Goal: Contribute content: Add original content to the website for others to see

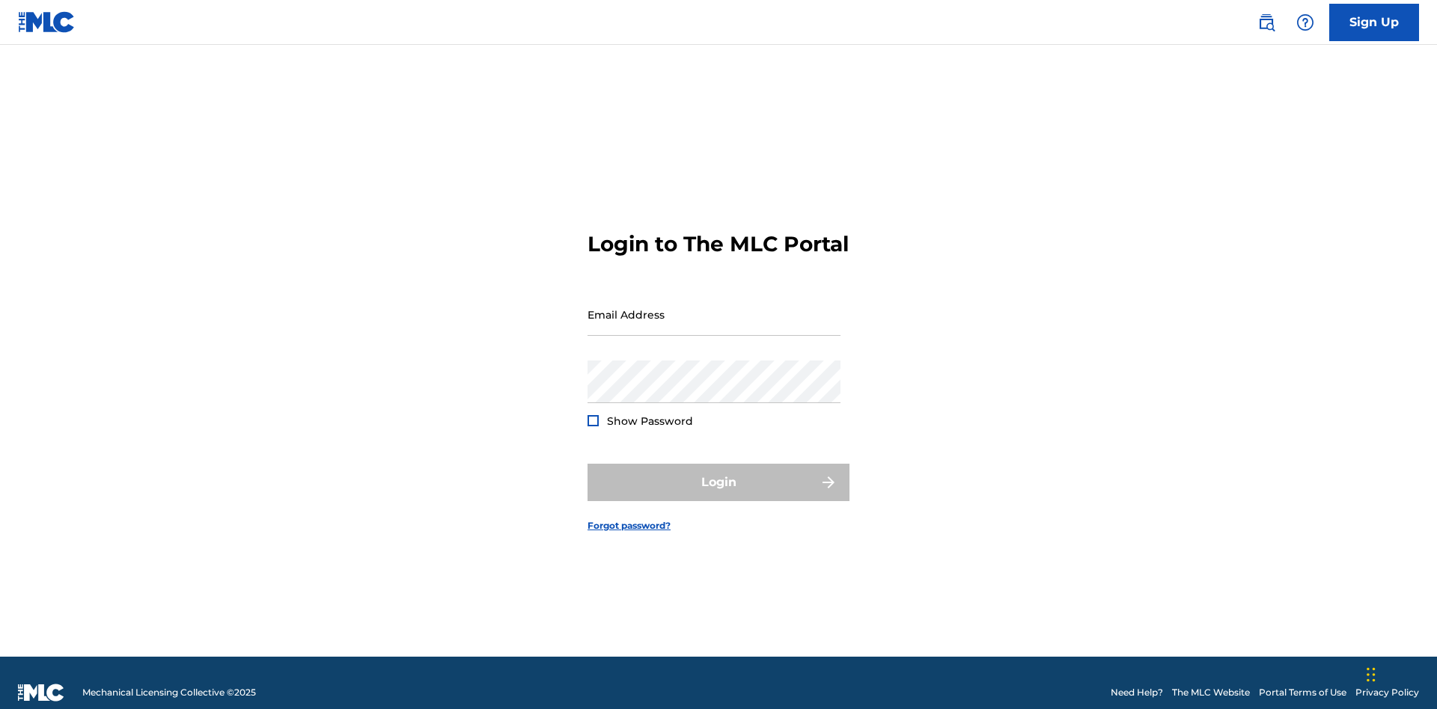
scroll to position [19, 0]
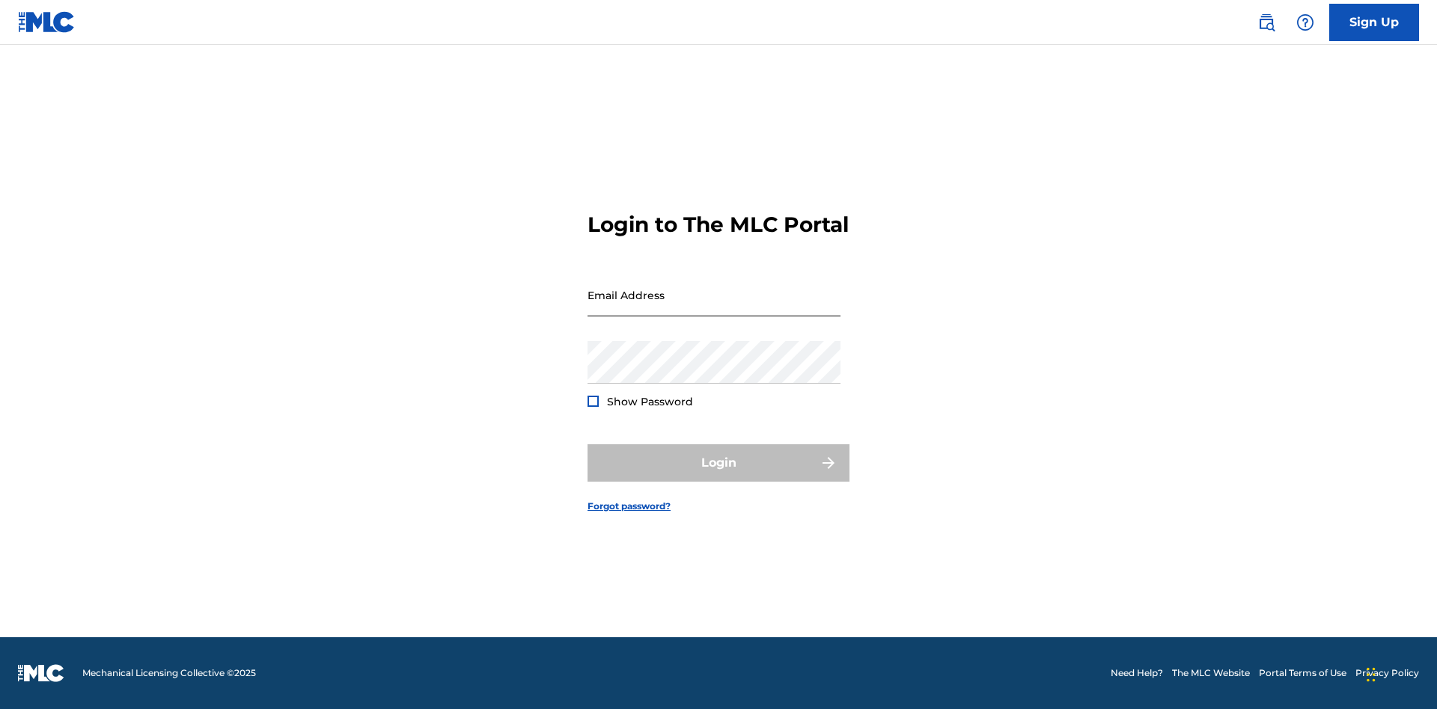
click at [714, 308] on input "Email Address" at bounding box center [713, 295] width 253 height 43
type input "Duke.McTesterson@gmail.com"
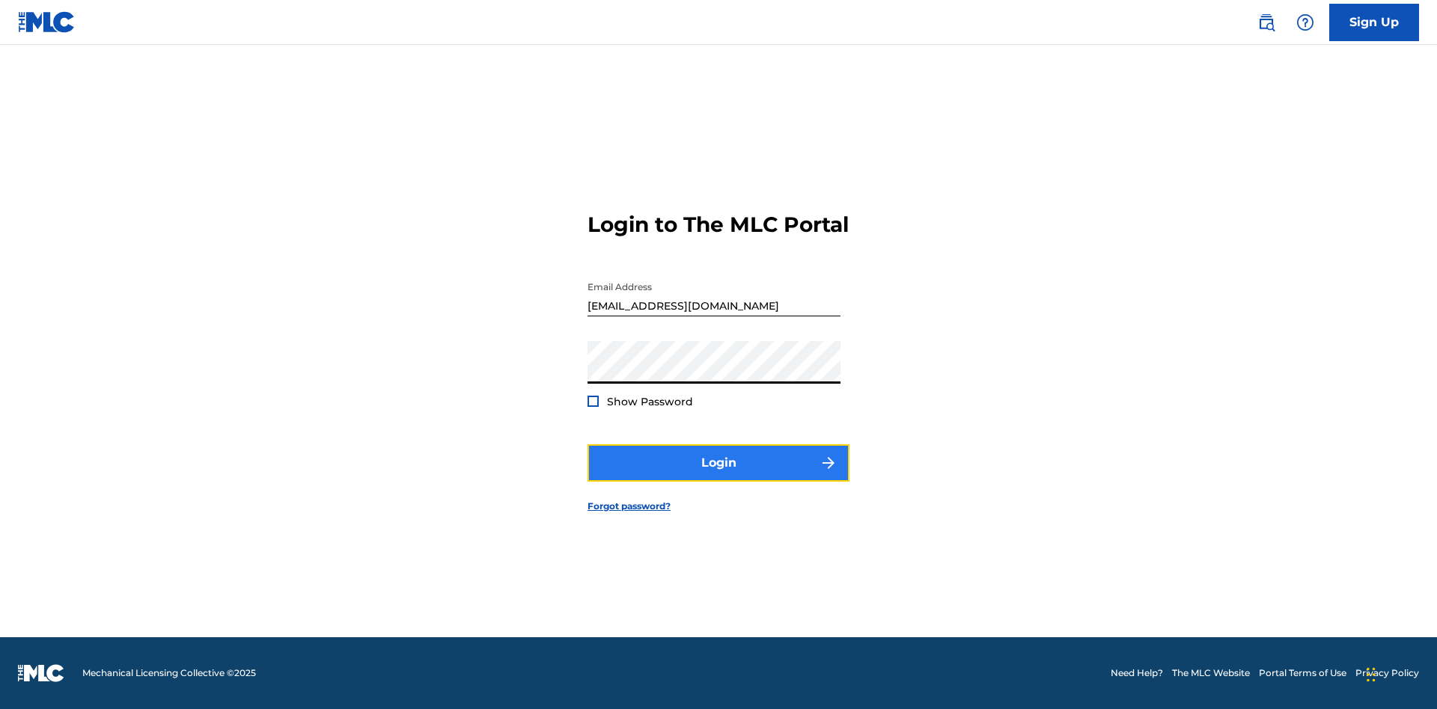
click at [718, 476] on button "Login" at bounding box center [718, 462] width 262 height 37
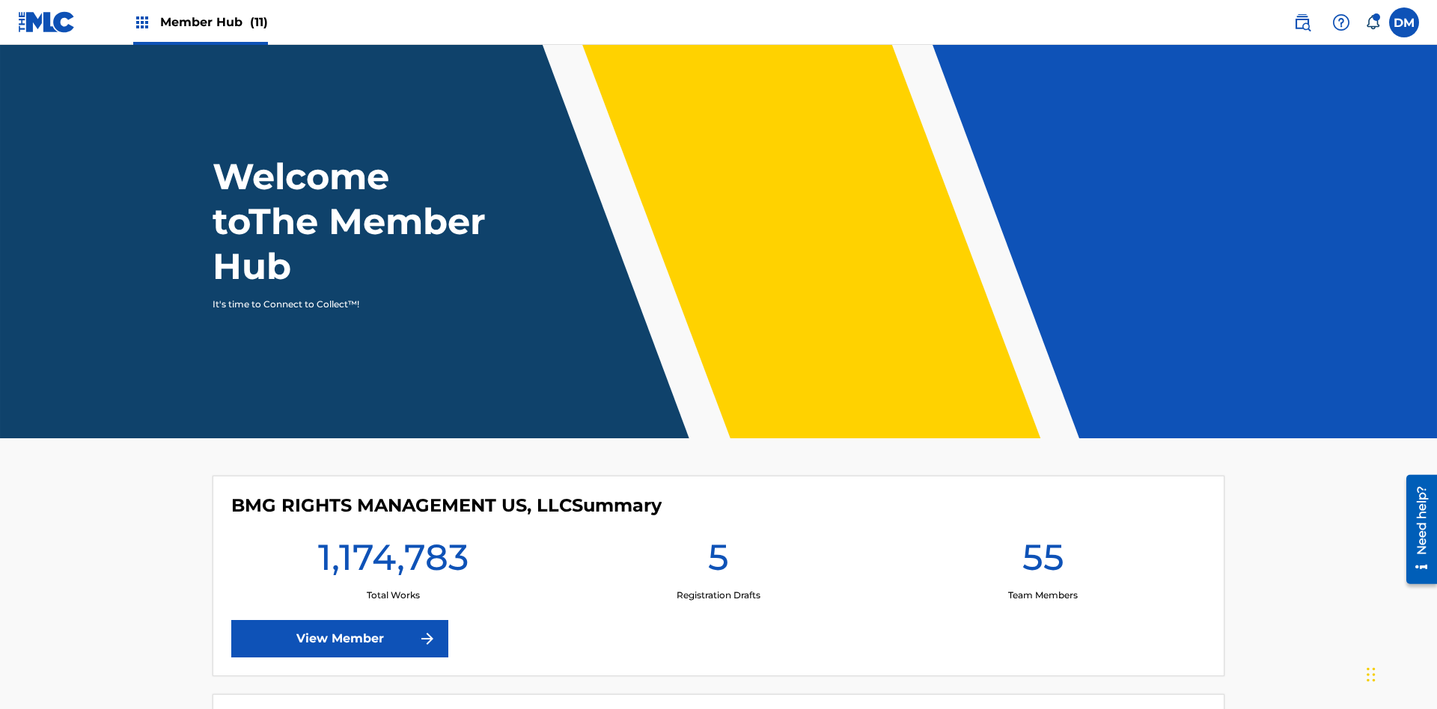
click at [213, 22] on span "Member Hub (11)" at bounding box center [214, 21] width 108 height 17
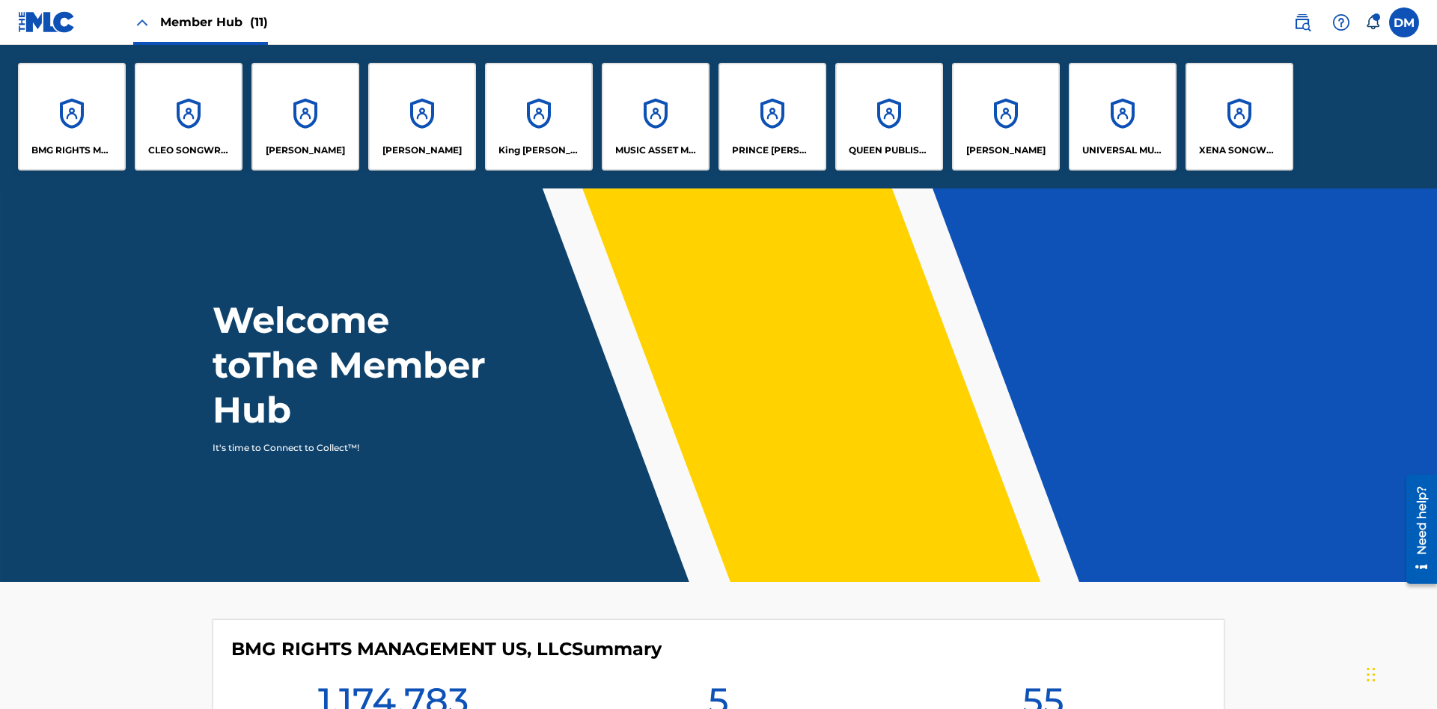
scroll to position [54, 0]
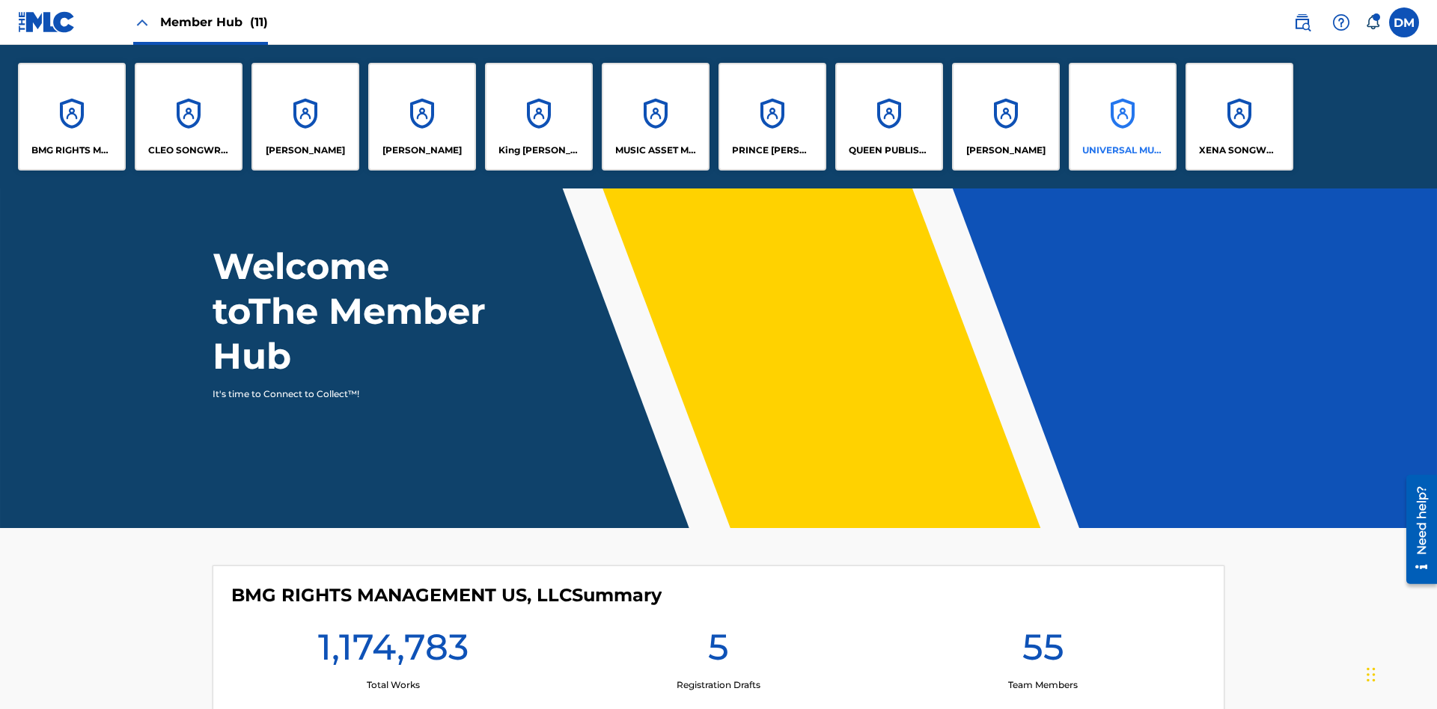
click at [1122, 150] on p "UNIVERSAL MUSIC PUB GROUP" at bounding box center [1123, 150] width 82 height 13
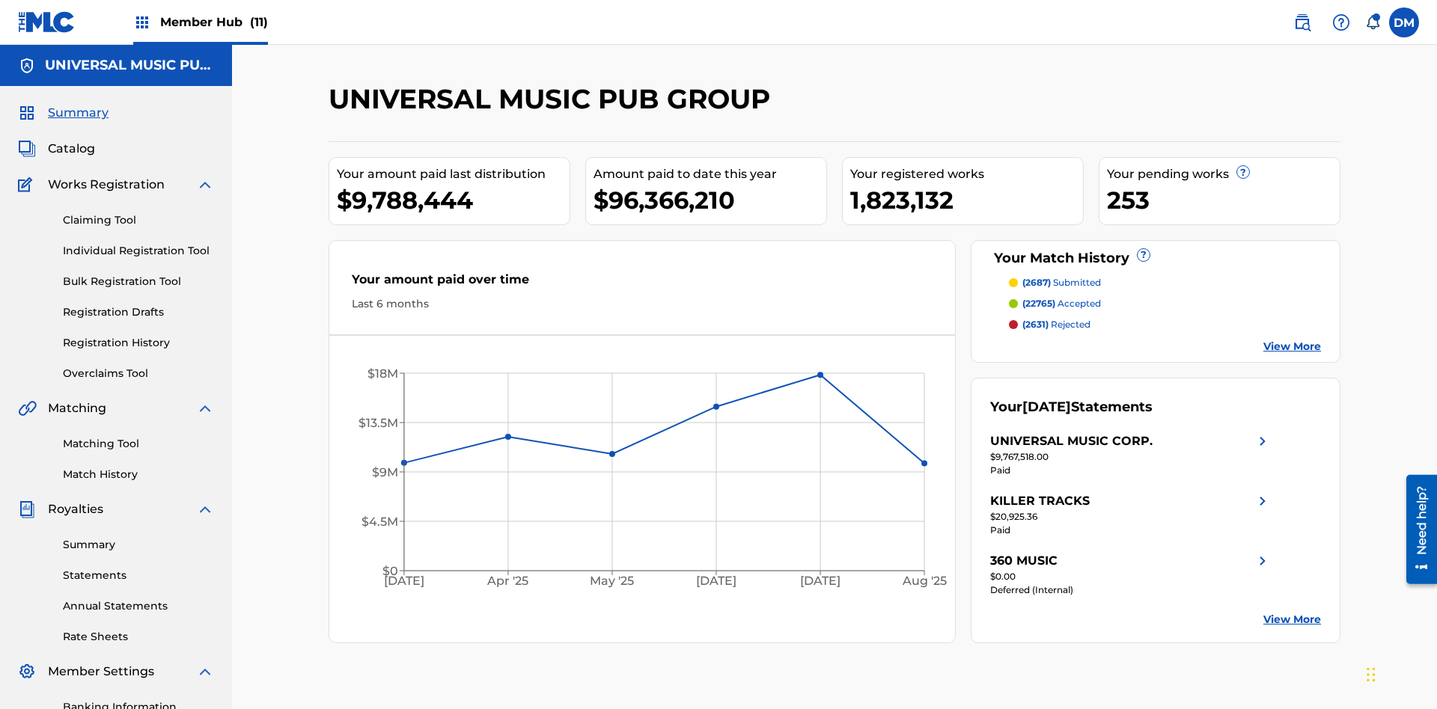
scroll to position [153, 0]
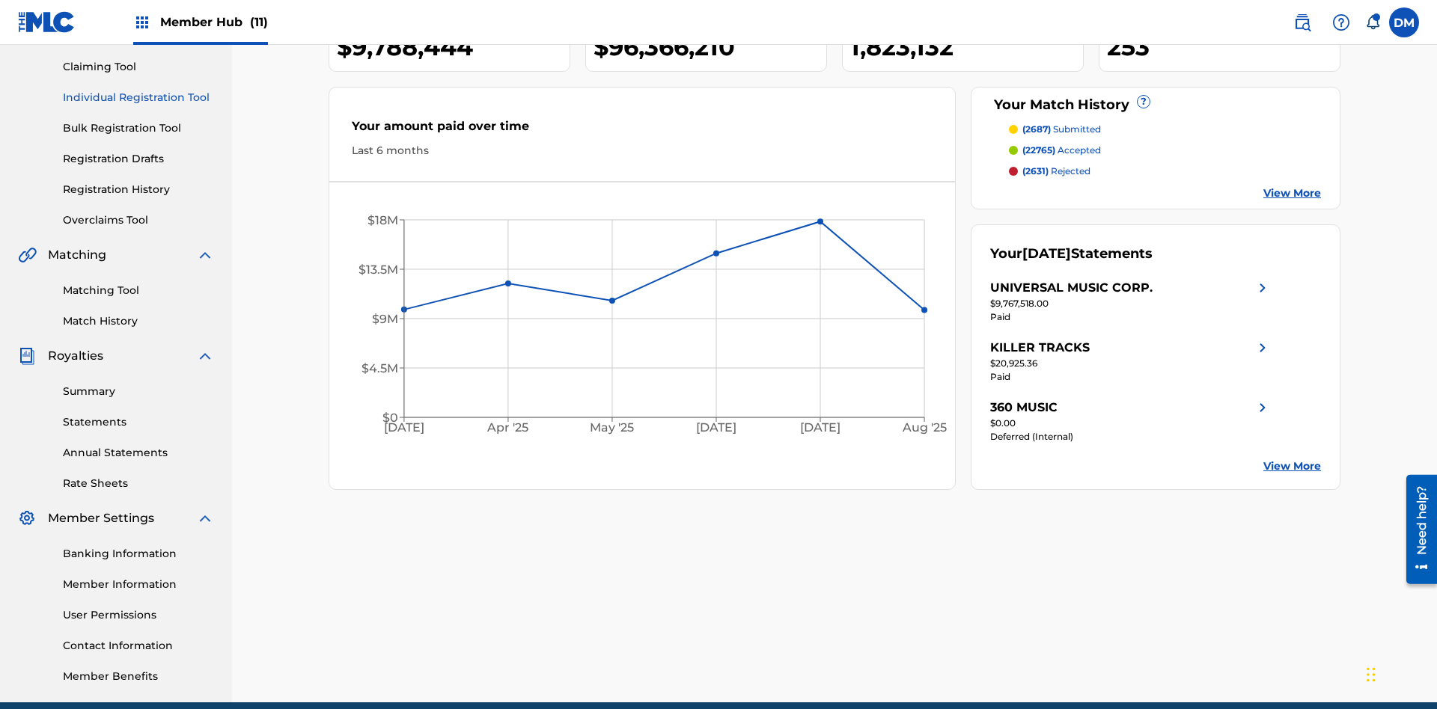
click at [138, 97] on link "Individual Registration Tool" at bounding box center [138, 98] width 151 height 16
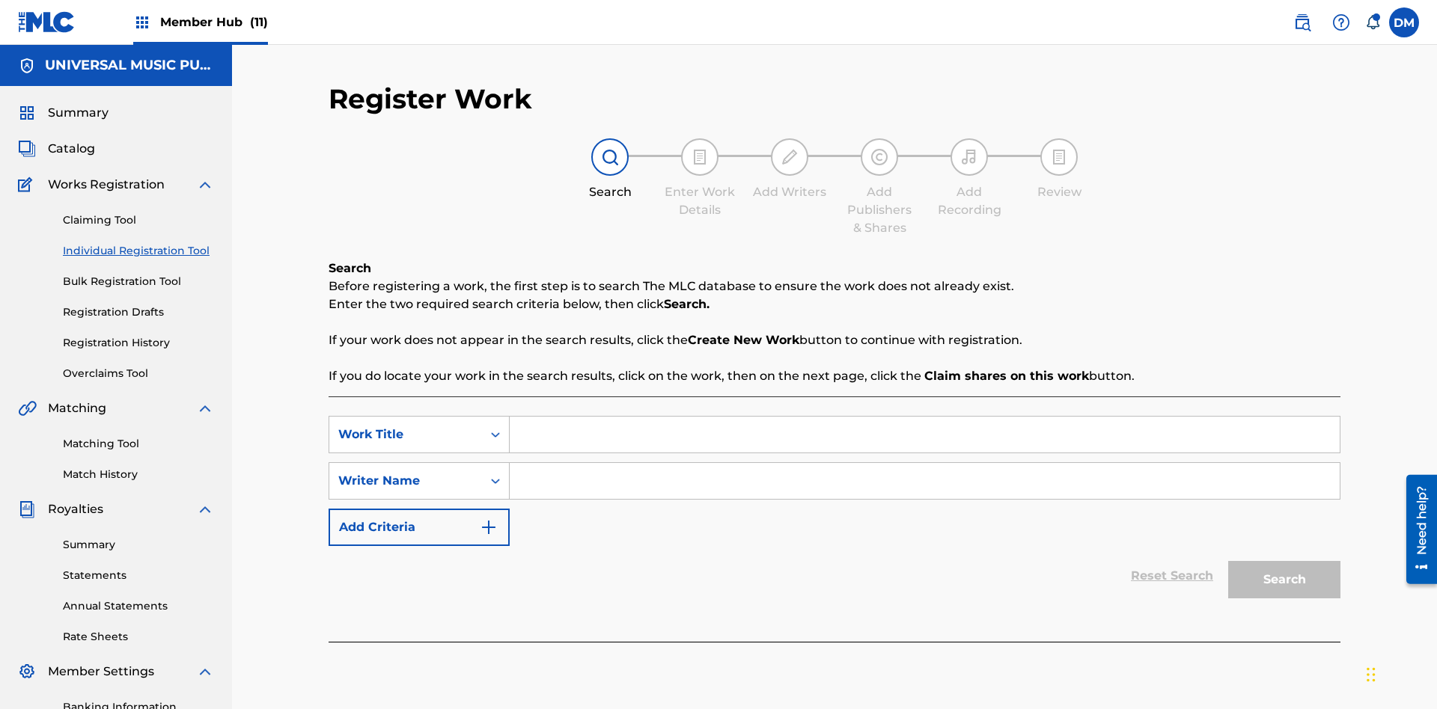
scroll to position [218, 0]
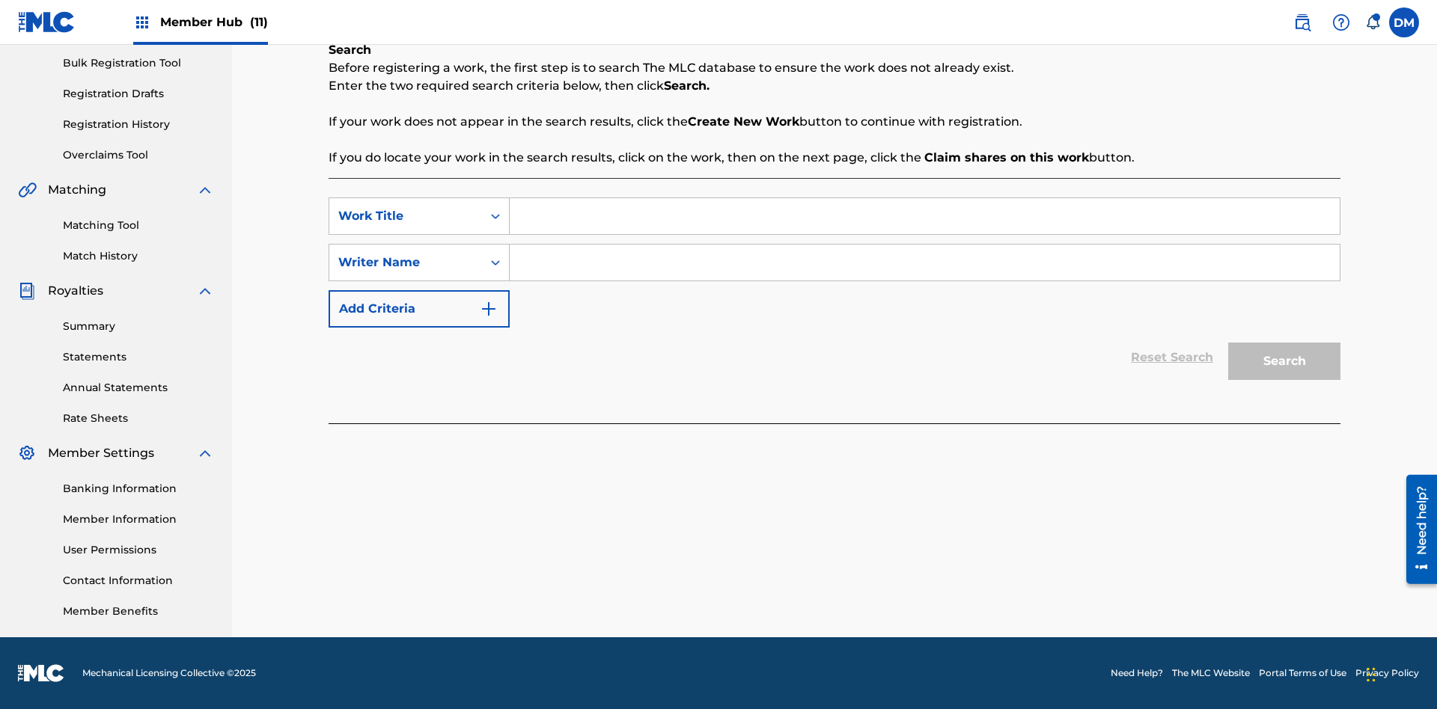
click at [924, 216] on input "Search Form" at bounding box center [925, 216] width 830 height 36
type input "Save At Work Details Prior To Adding Alternative Titles"
click at [924, 263] on input "Search Form" at bounding box center [925, 263] width 830 height 36
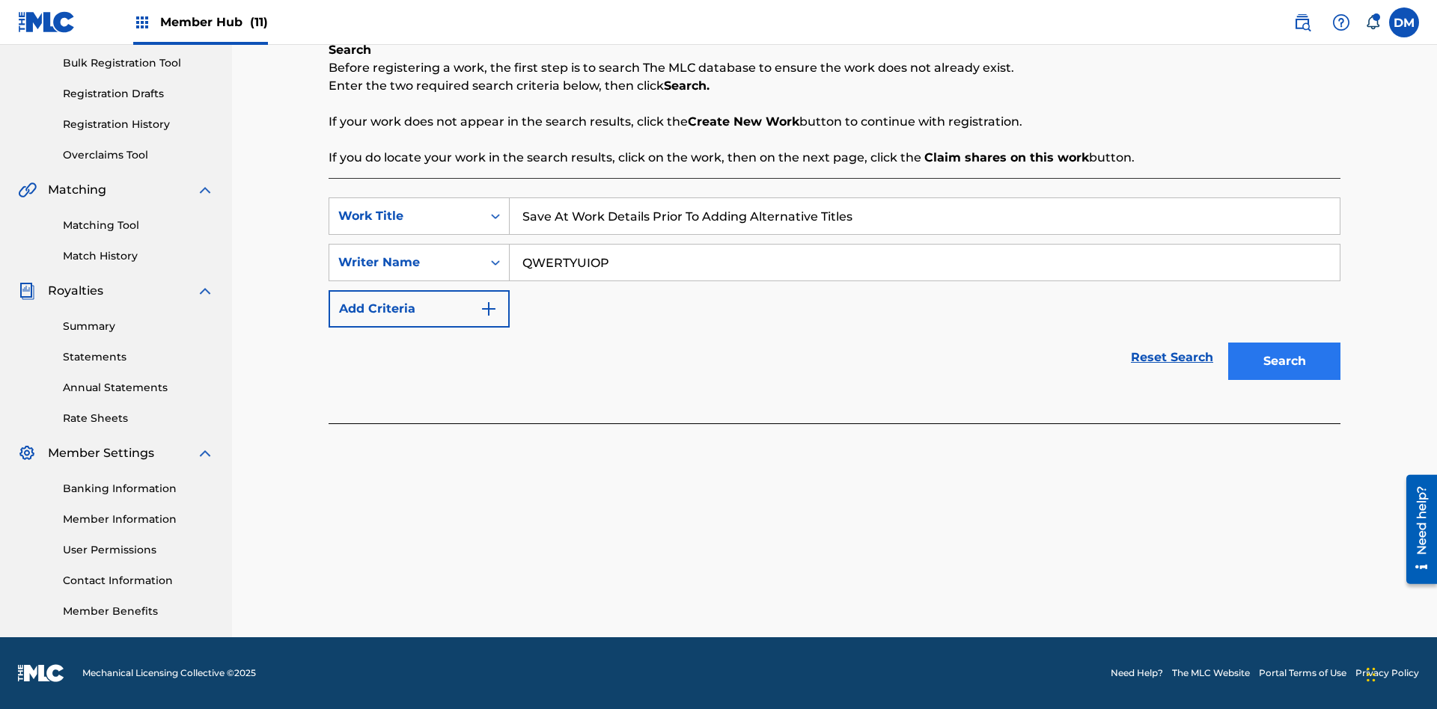
type input "QWERTYUIOP"
click at [1284, 361] on button "Search" at bounding box center [1284, 361] width 112 height 37
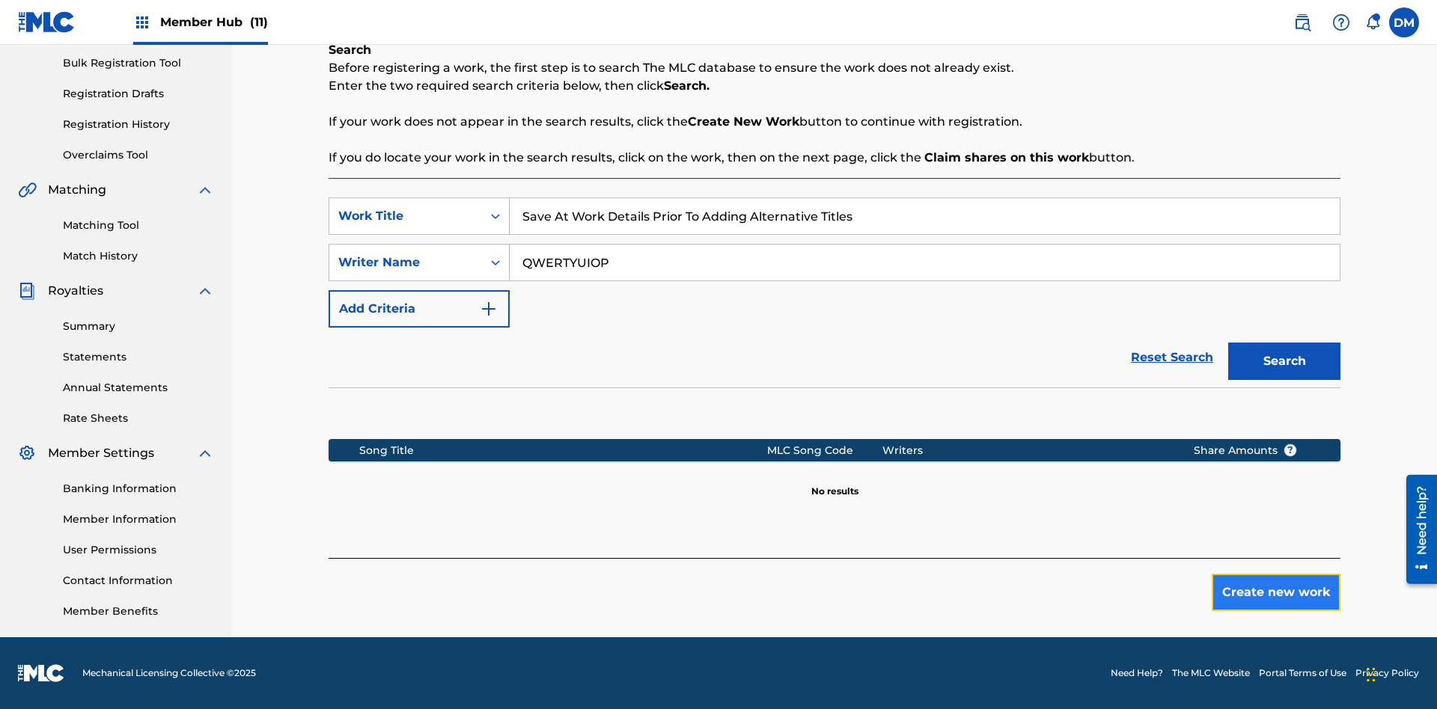
click at [1276, 593] on button "Create new work" at bounding box center [1275, 592] width 129 height 37
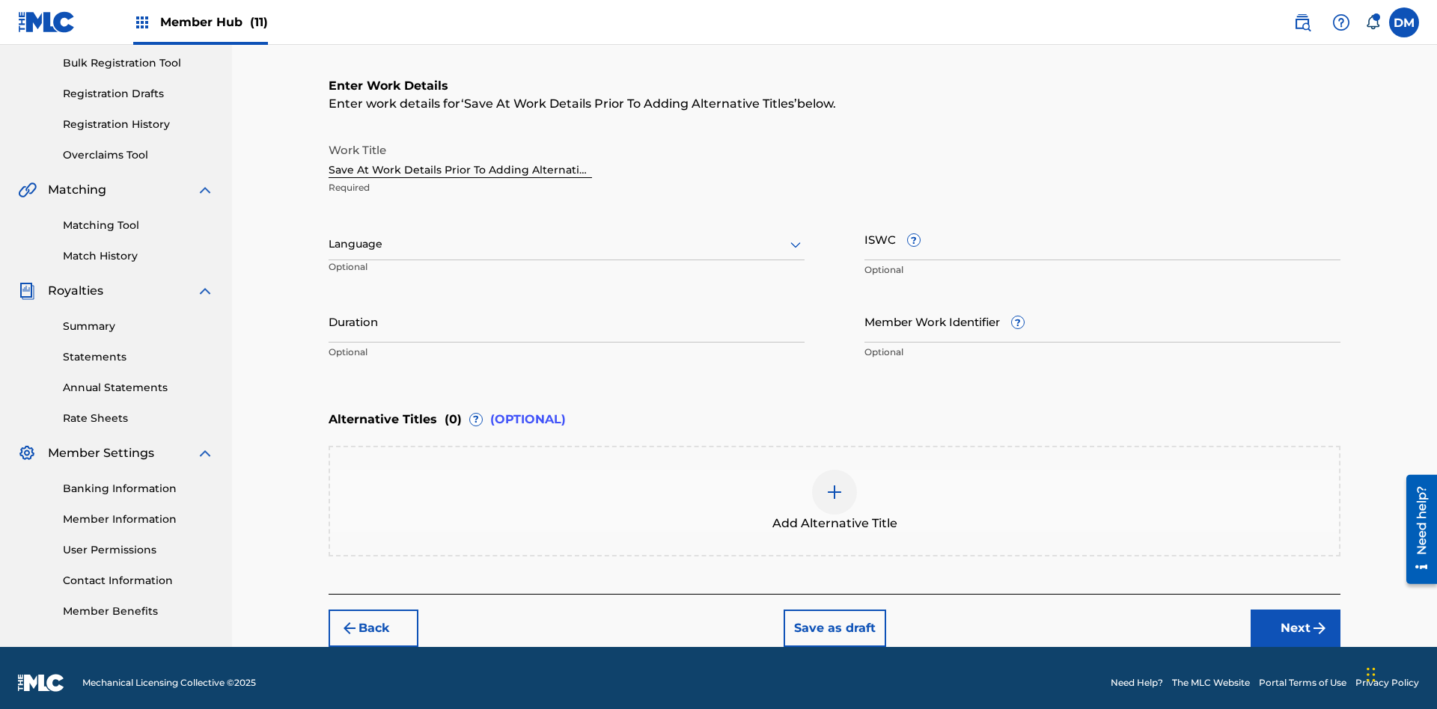
scroll to position [228, 0]
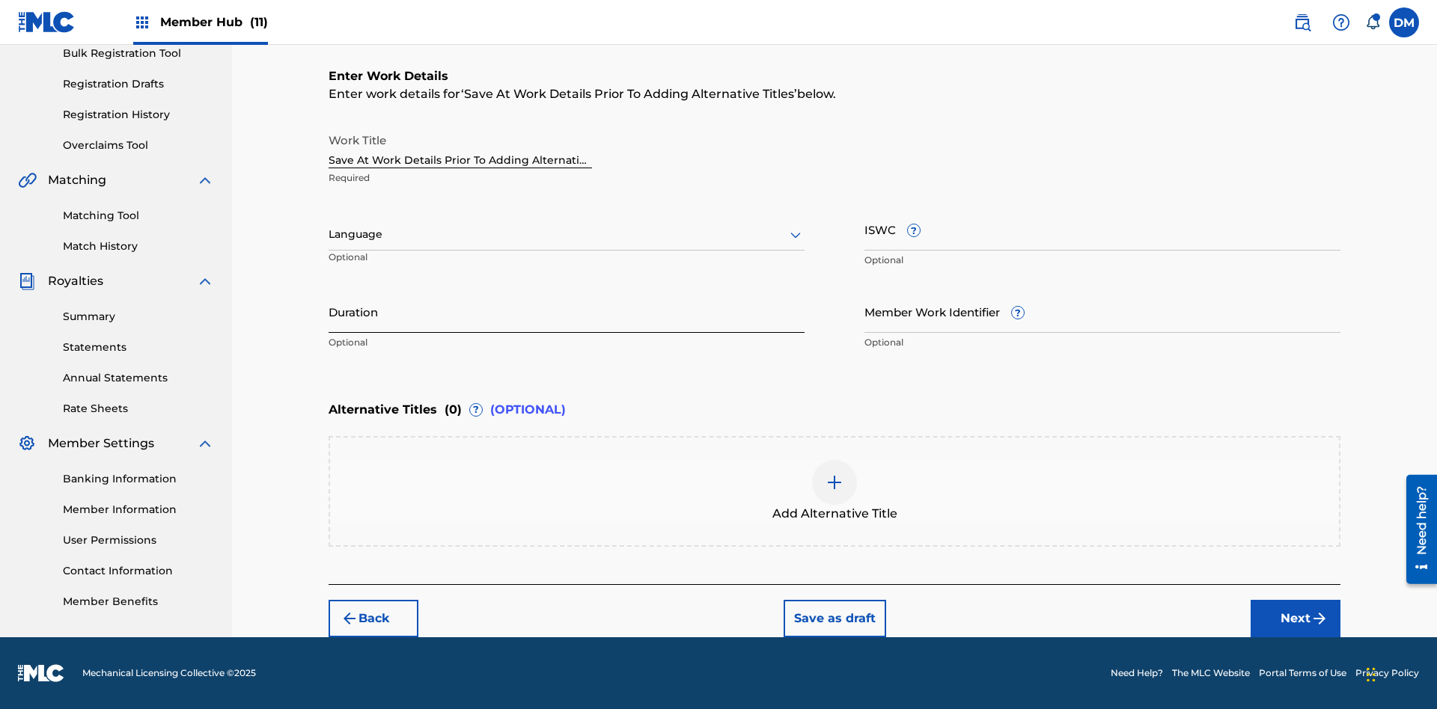
click at [566, 311] on input "Duration" at bounding box center [566, 311] width 476 height 43
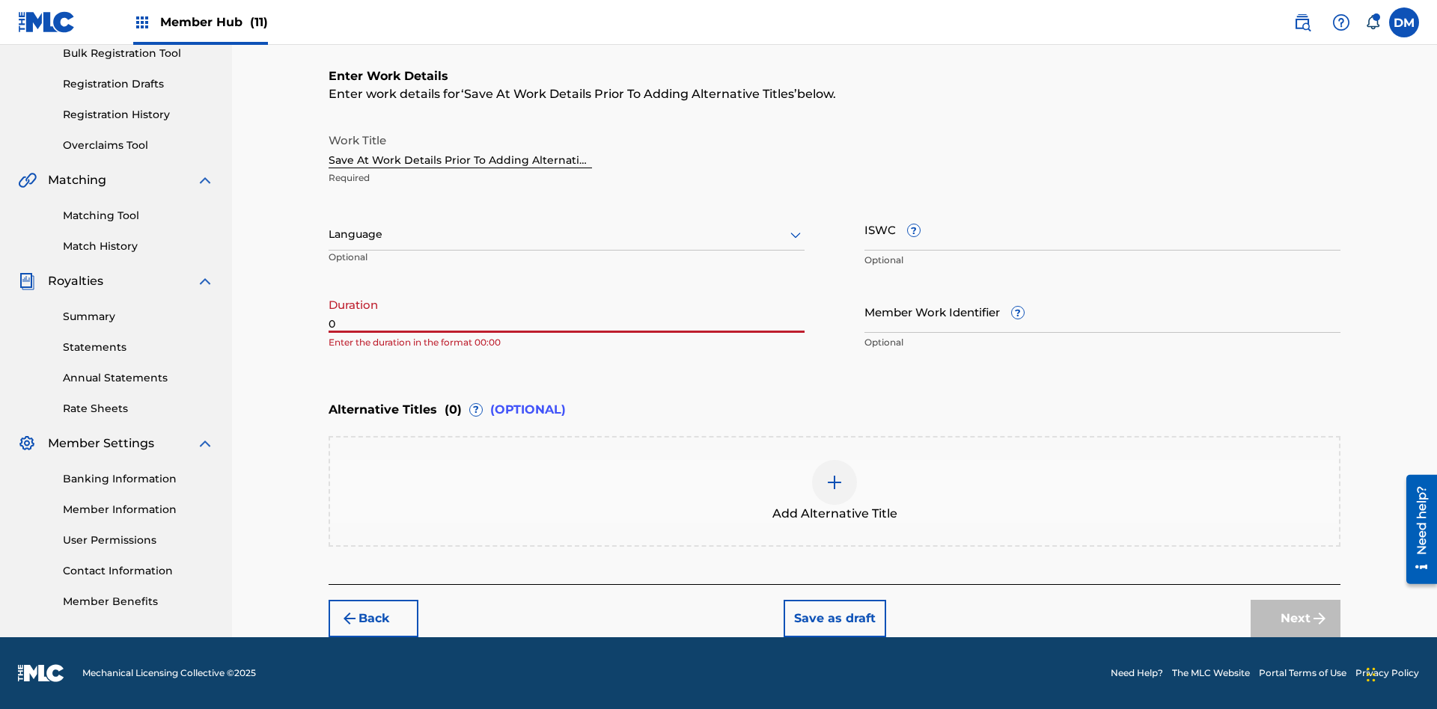
click at [566, 311] on input "0" at bounding box center [566, 311] width 476 height 43
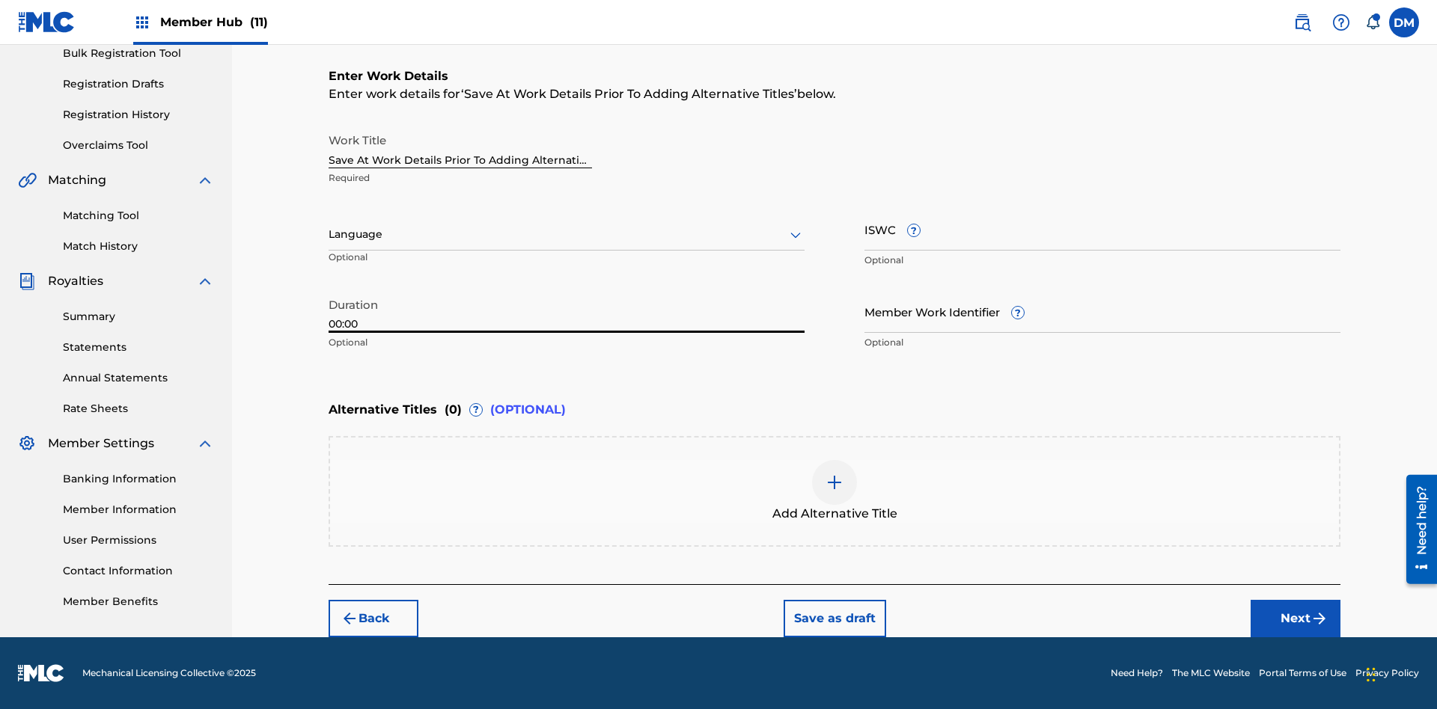
type input "00:00"
click at [795, 235] on icon at bounding box center [795, 235] width 18 height 18
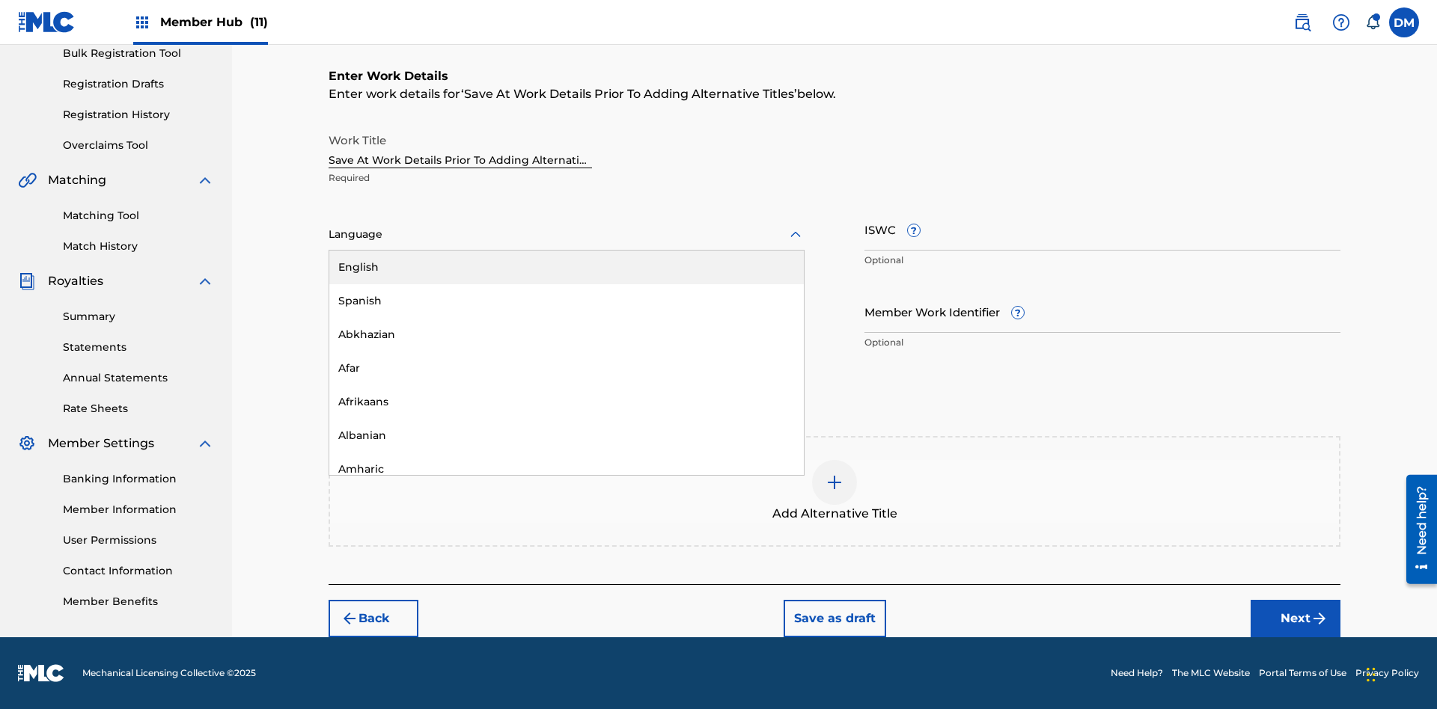
click at [566, 368] on div "Afar" at bounding box center [566, 369] width 474 height 34
click at [1102, 311] on input "Member Work Identifier ?" at bounding box center [1102, 311] width 476 height 43
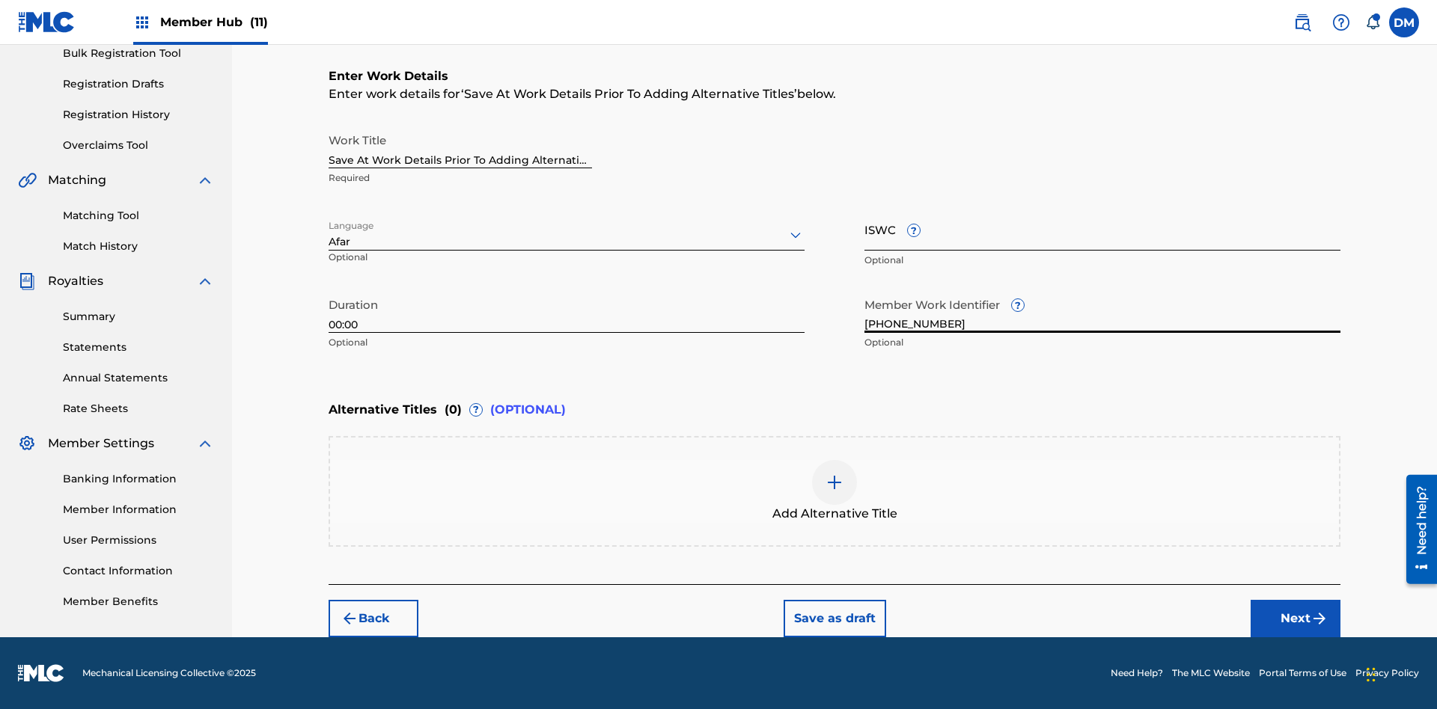
click at [1102, 229] on input "ISWC ?" at bounding box center [1102, 229] width 476 height 43
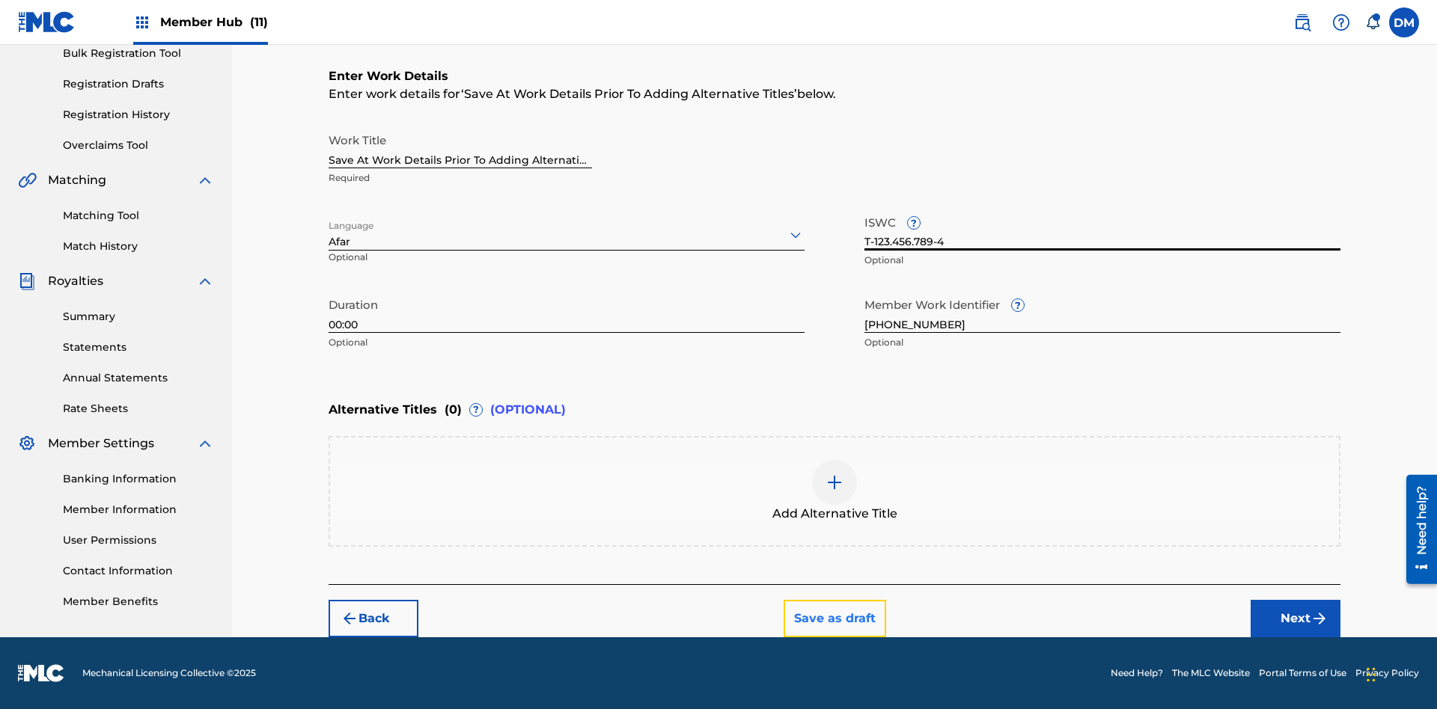
click at [834, 618] on button "Save as draft" at bounding box center [834, 618] width 103 height 37
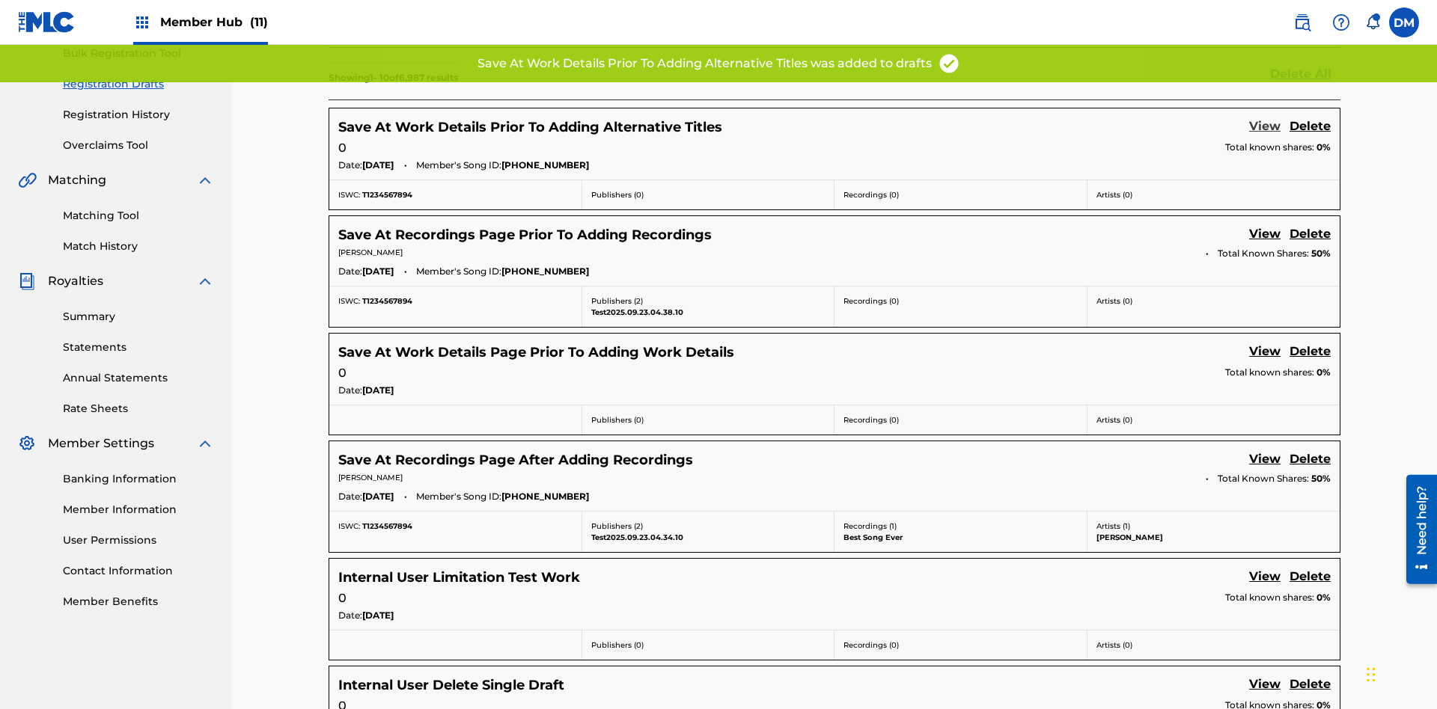
click at [1265, 117] on link "View" at bounding box center [1264, 127] width 31 height 20
